Goal: Task Accomplishment & Management: Use online tool/utility

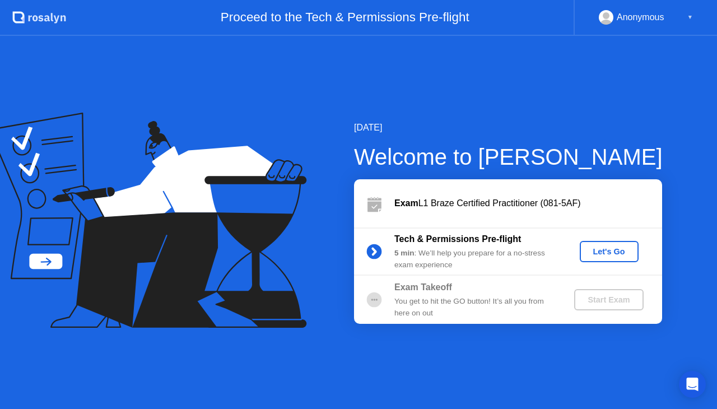
click at [606, 251] on div "Let's Go" at bounding box center [609, 251] width 50 height 9
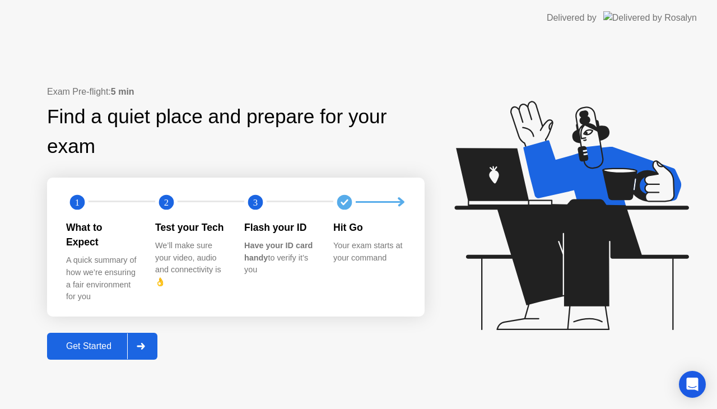
click at [94, 341] on div "Get Started" at bounding box center [88, 346] width 77 height 10
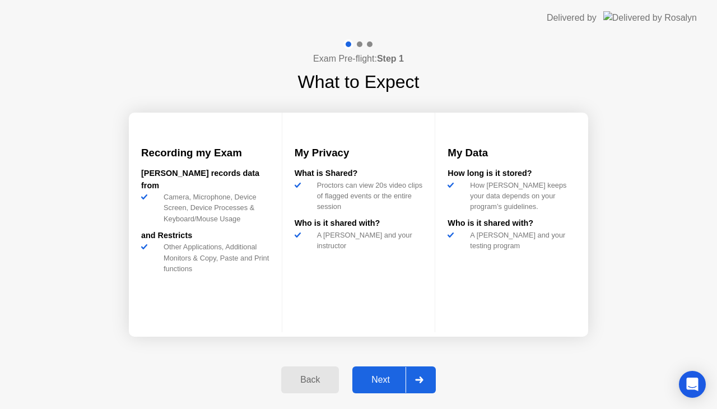
click at [390, 376] on div "Next" at bounding box center [380, 380] width 50 height 10
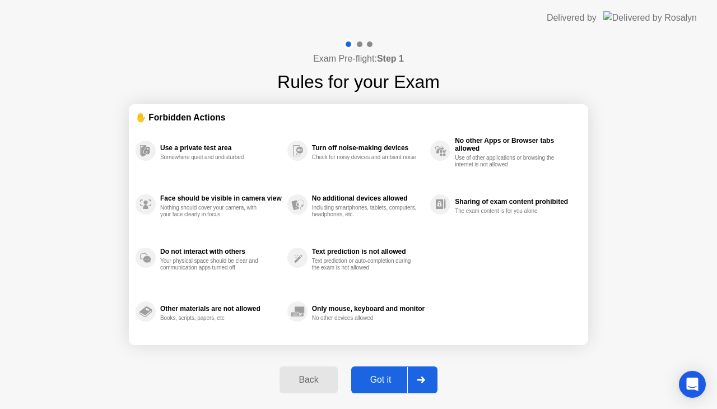
click at [392, 378] on div "Got it" at bounding box center [380, 380] width 53 height 10
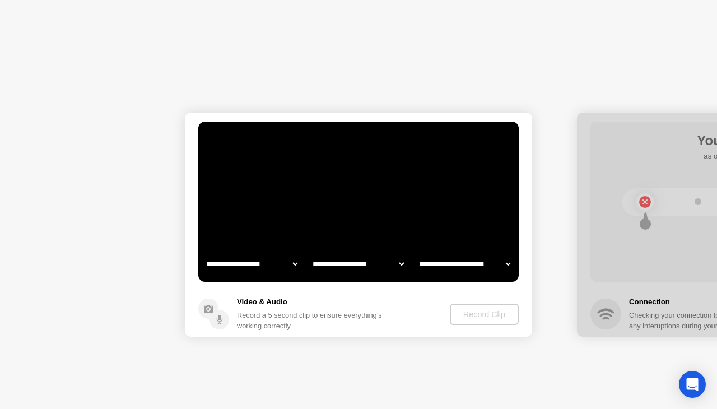
select select "**********"
select select "*******"
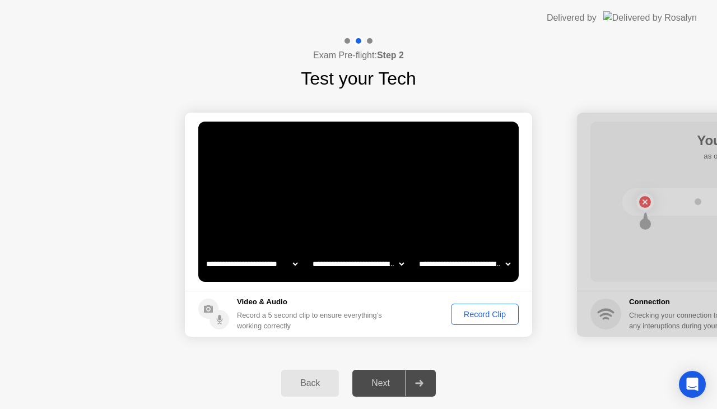
click at [465, 313] on div "Record Clip" at bounding box center [485, 314] width 60 height 9
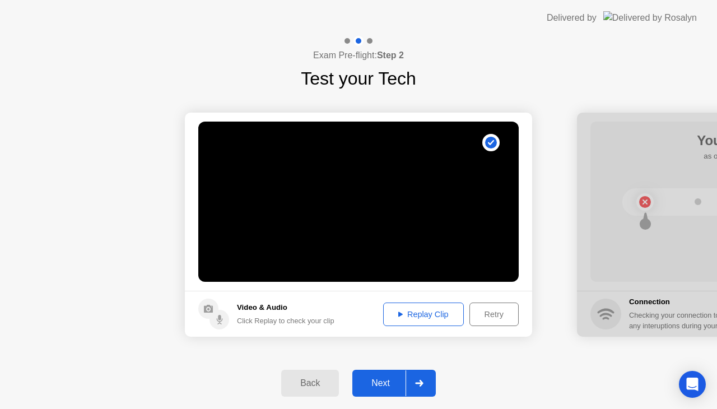
click at [413, 319] on div "Replay Clip" at bounding box center [423, 314] width 73 height 9
click at [486, 317] on div "Retry" at bounding box center [493, 314] width 41 height 9
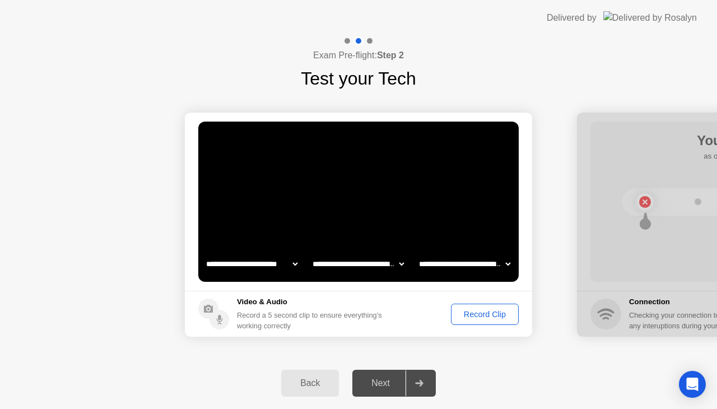
click at [490, 312] on div "Record Clip" at bounding box center [485, 314] width 60 height 9
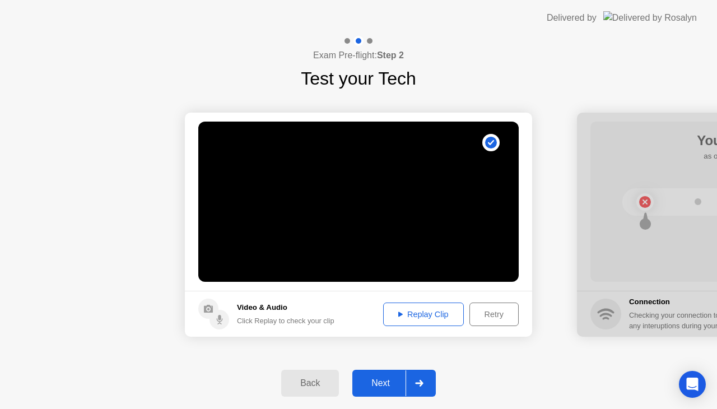
click at [431, 320] on button "Replay Clip" at bounding box center [423, 314] width 81 height 24
click at [422, 381] on icon at bounding box center [419, 383] width 8 height 7
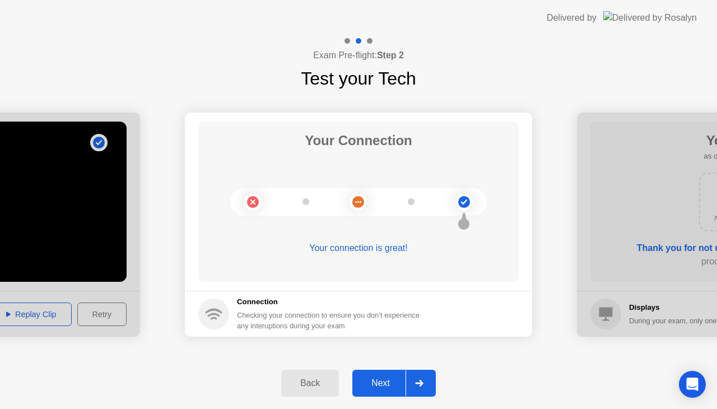
click at [418, 380] on icon at bounding box center [419, 383] width 8 height 7
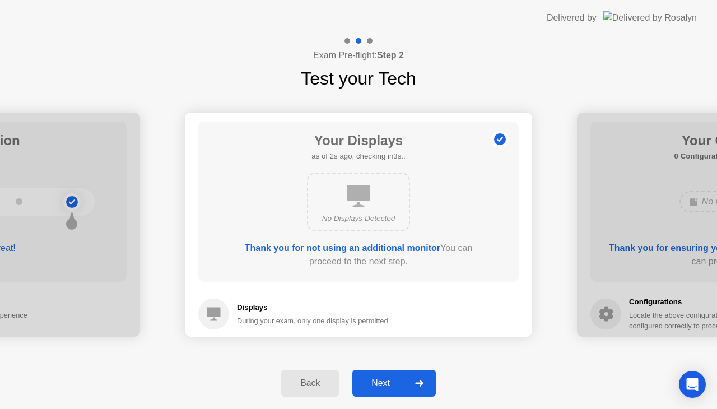
click at [422, 386] on div at bounding box center [418, 383] width 27 height 26
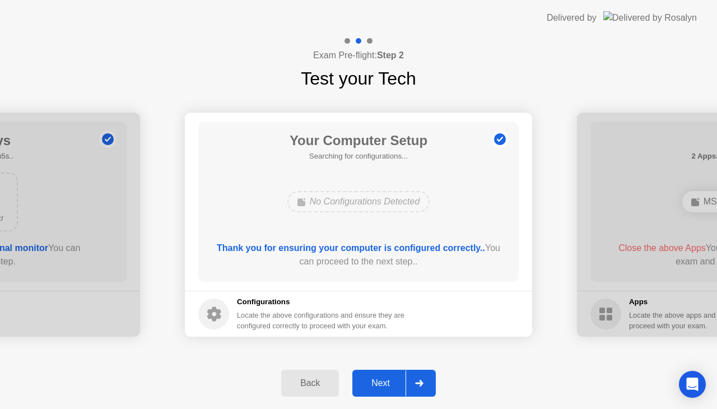
click at [423, 381] on icon at bounding box center [419, 383] width 8 height 7
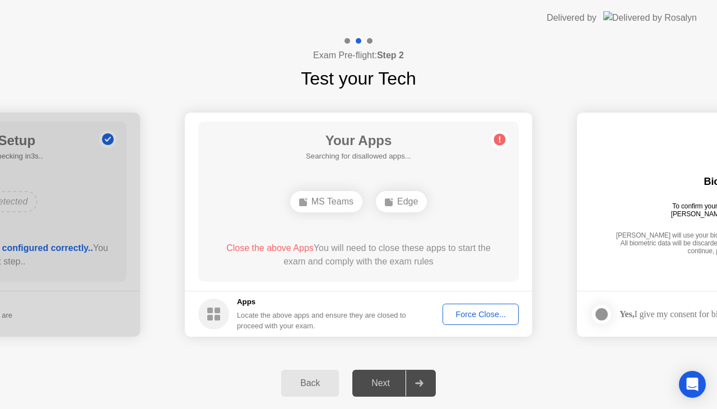
click at [391, 196] on div "Edge" at bounding box center [401, 201] width 51 height 21
click at [334, 204] on div "MS Teams" at bounding box center [326, 201] width 72 height 21
click at [472, 313] on div "Force Close..." at bounding box center [480, 314] width 68 height 9
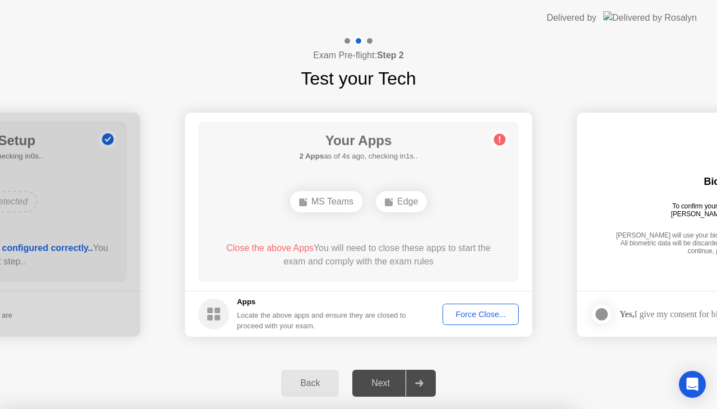
click at [579, 39] on div "Exam Pre-flight: Step 2 Test your Tech" at bounding box center [358, 64] width 717 height 56
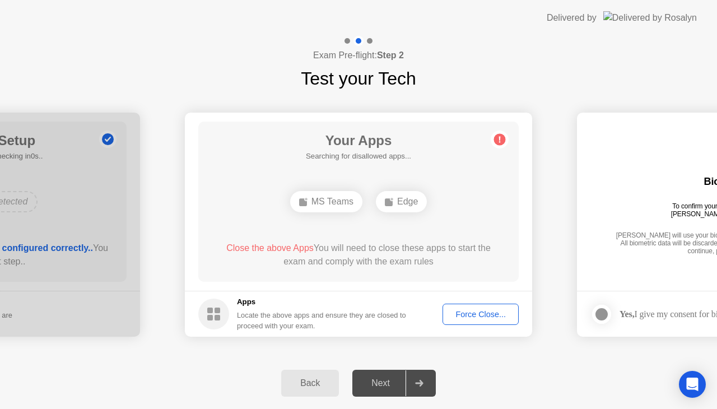
click at [573, 48] on div "Exam Pre-flight: Step 2 Test your Tech" at bounding box center [358, 64] width 717 height 56
click at [470, 310] on div "Force Close..." at bounding box center [480, 314] width 68 height 9
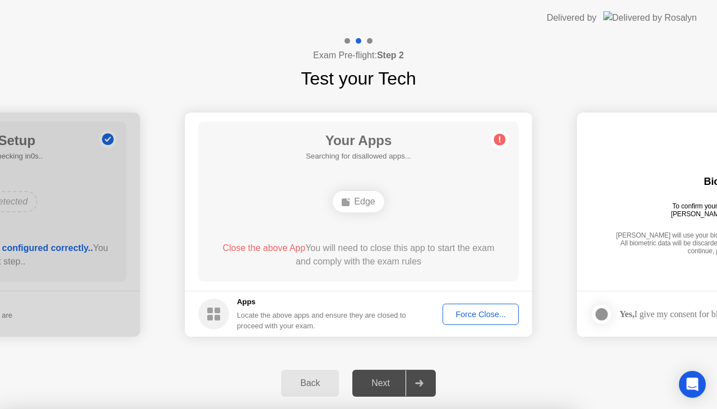
click at [122, 373] on div "Back Next" at bounding box center [358, 383] width 717 height 52
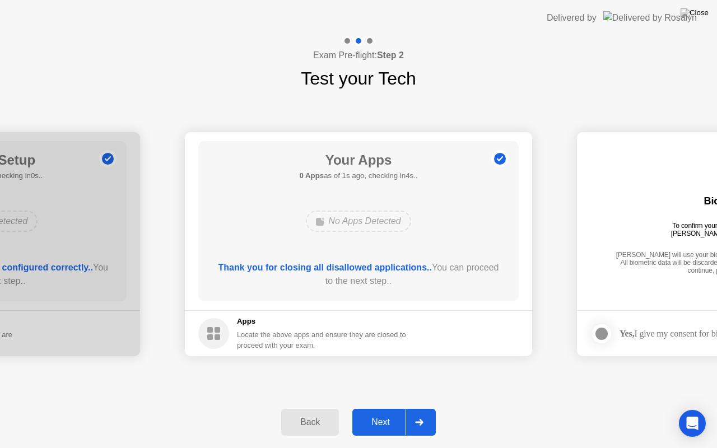
click at [415, 408] on icon at bounding box center [419, 422] width 8 height 7
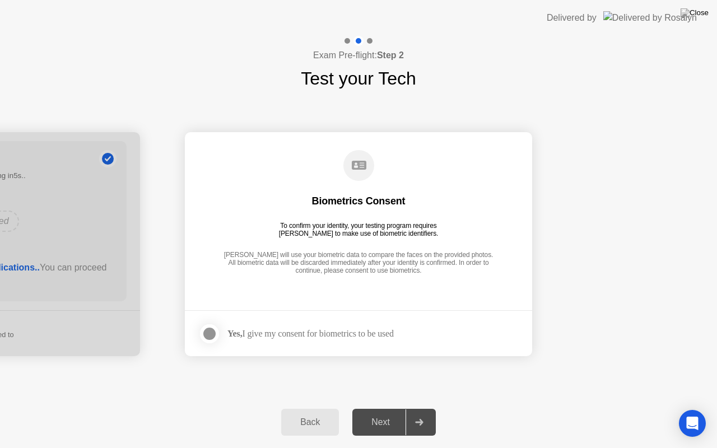
click at [205, 336] on div at bounding box center [209, 333] width 13 height 13
click at [428, 408] on div at bounding box center [418, 422] width 27 height 26
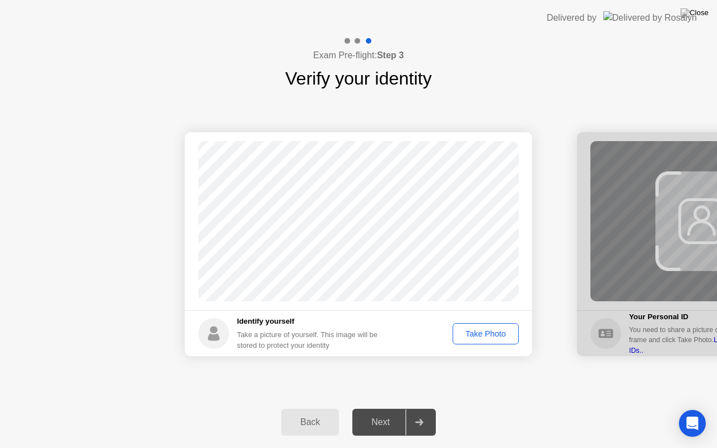
click at [476, 333] on div "Take Photo" at bounding box center [485, 333] width 58 height 9
click at [418, 408] on icon at bounding box center [419, 422] width 8 height 7
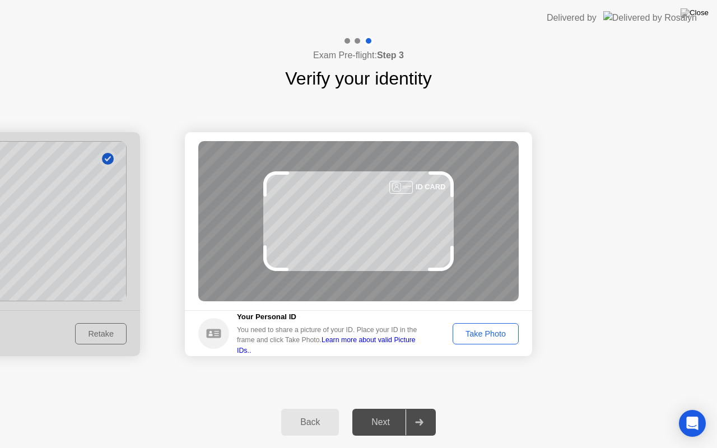
click at [496, 340] on button "Take Photo" at bounding box center [485, 333] width 66 height 21
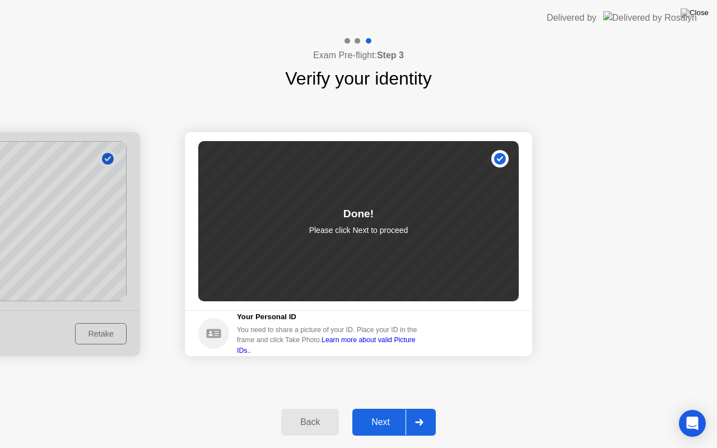
click at [419, 408] on div at bounding box center [418, 422] width 27 height 26
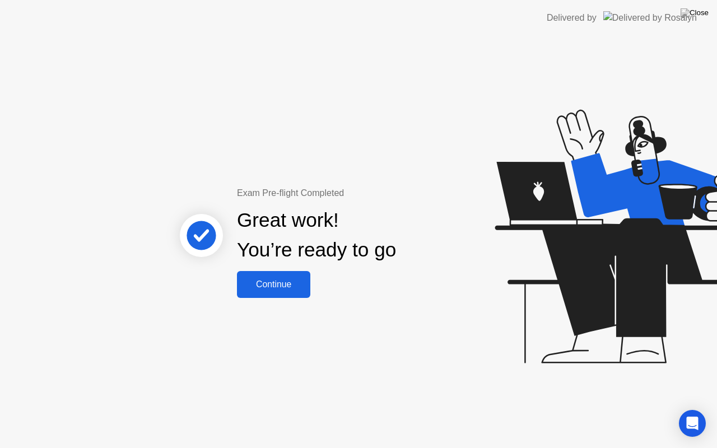
click at [266, 279] on div "Continue" at bounding box center [273, 284] width 67 height 10
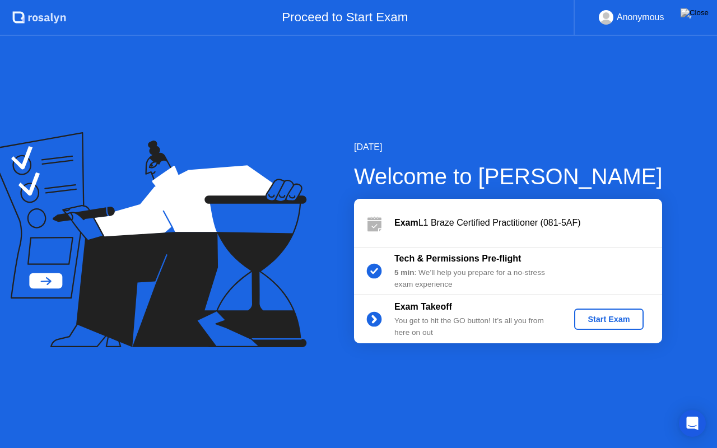
click at [602, 317] on div "Start Exam" at bounding box center [608, 319] width 60 height 9
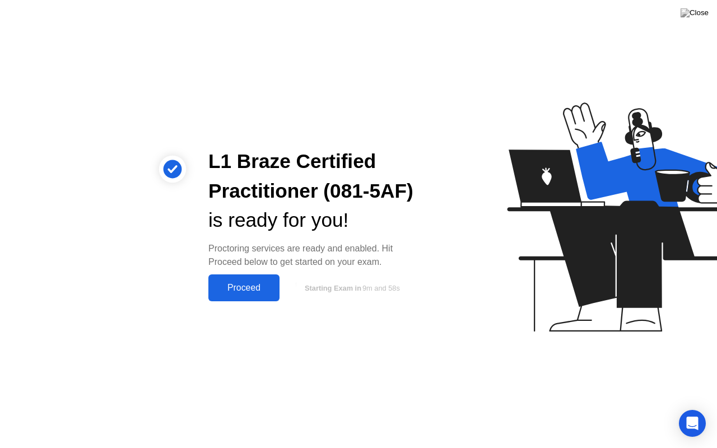
click at [253, 291] on div "Proceed" at bounding box center [244, 288] width 64 height 10
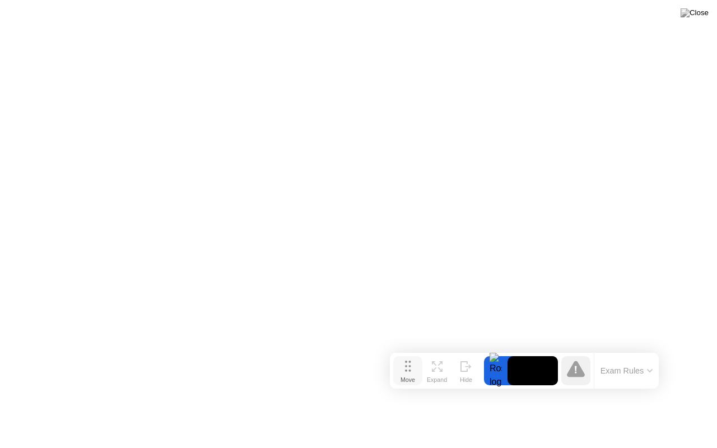
drag, startPoint x: 238, startPoint y: 424, endPoint x: 405, endPoint y: 366, distance: 177.4
click at [405, 365] on button "Move" at bounding box center [407, 370] width 29 height 29
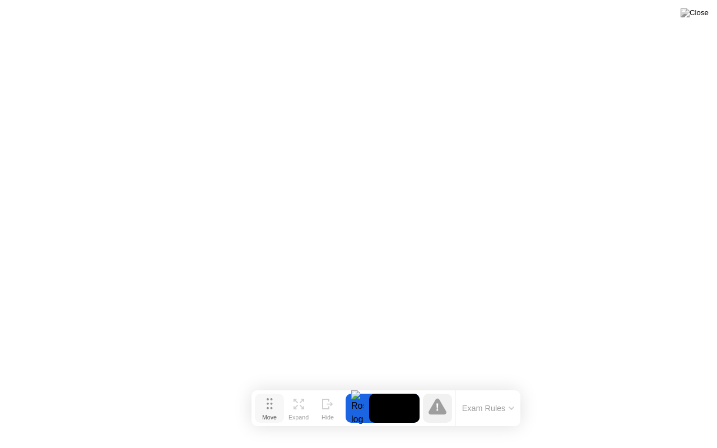
drag, startPoint x: 409, startPoint y: 372, endPoint x: 260, endPoint y: 410, distance: 153.7
click at [260, 408] on button "Move" at bounding box center [269, 408] width 29 height 29
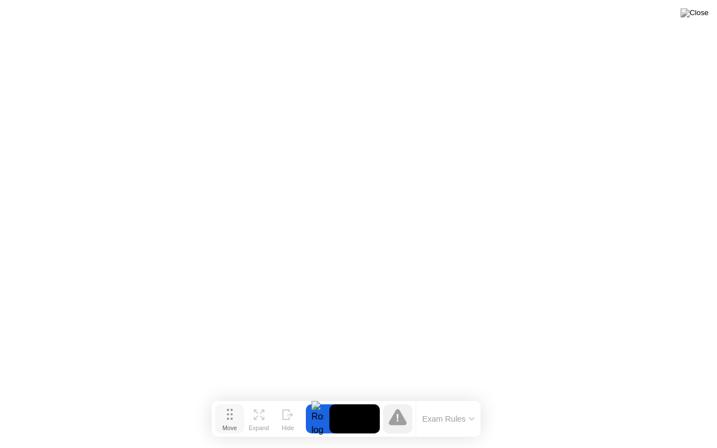
drag, startPoint x: 259, startPoint y: 405, endPoint x: 228, endPoint y: 415, distance: 32.4
click at [228, 408] on icon at bounding box center [230, 414] width 6 height 11
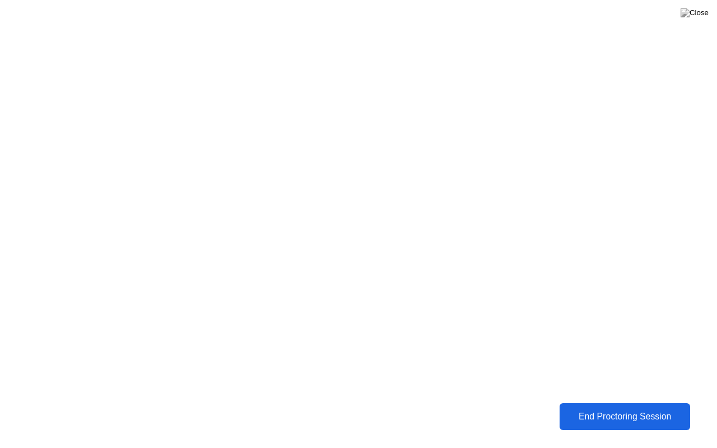
click at [612, 408] on div "End Proctoring Session" at bounding box center [625, 416] width 124 height 10
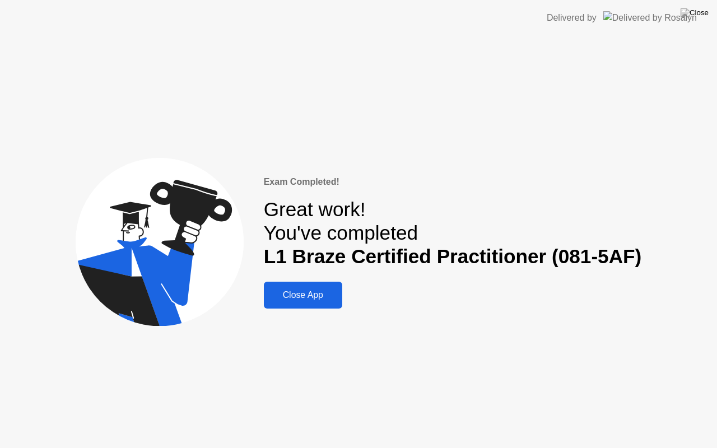
click at [309, 290] on div "Close App" at bounding box center [303, 295] width 72 height 10
